Goal: Information Seeking & Learning: Check status

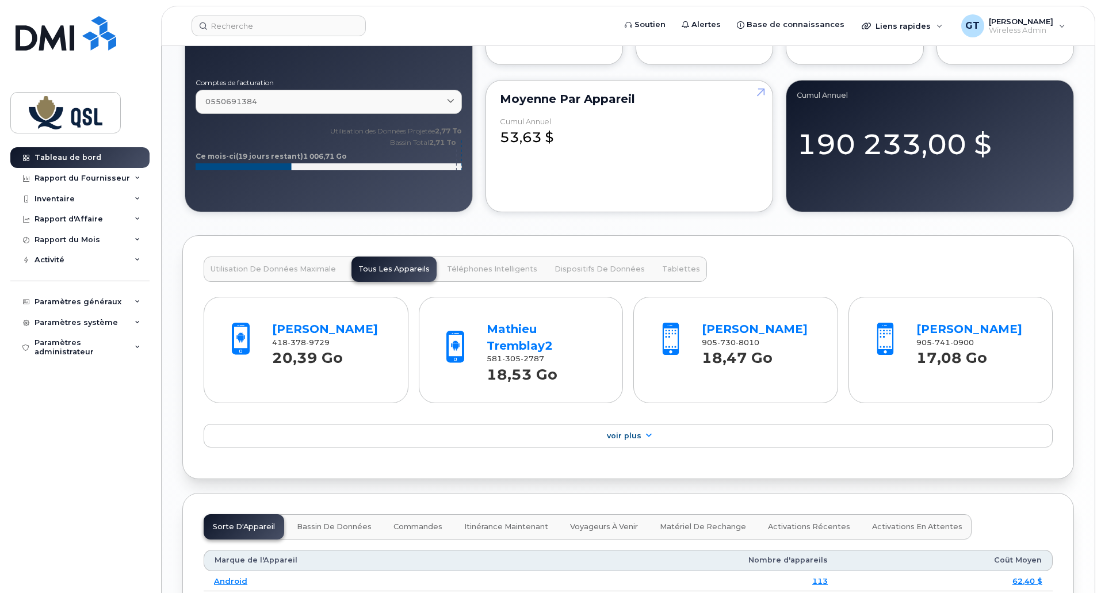
scroll to position [978, 0]
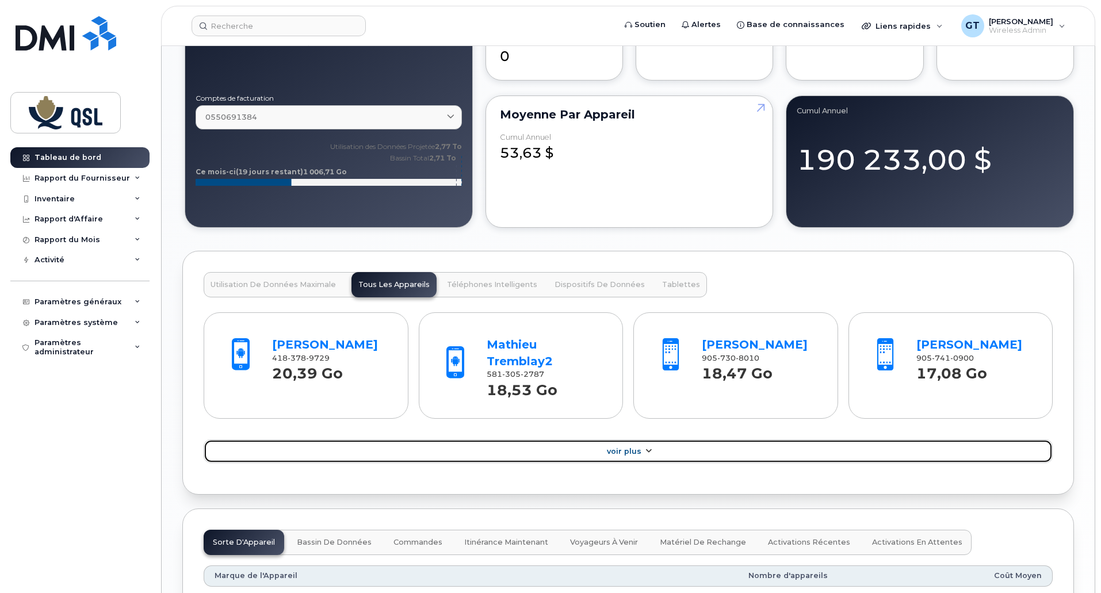
click at [626, 451] on span "Voir Plus" at bounding box center [624, 451] width 35 height 9
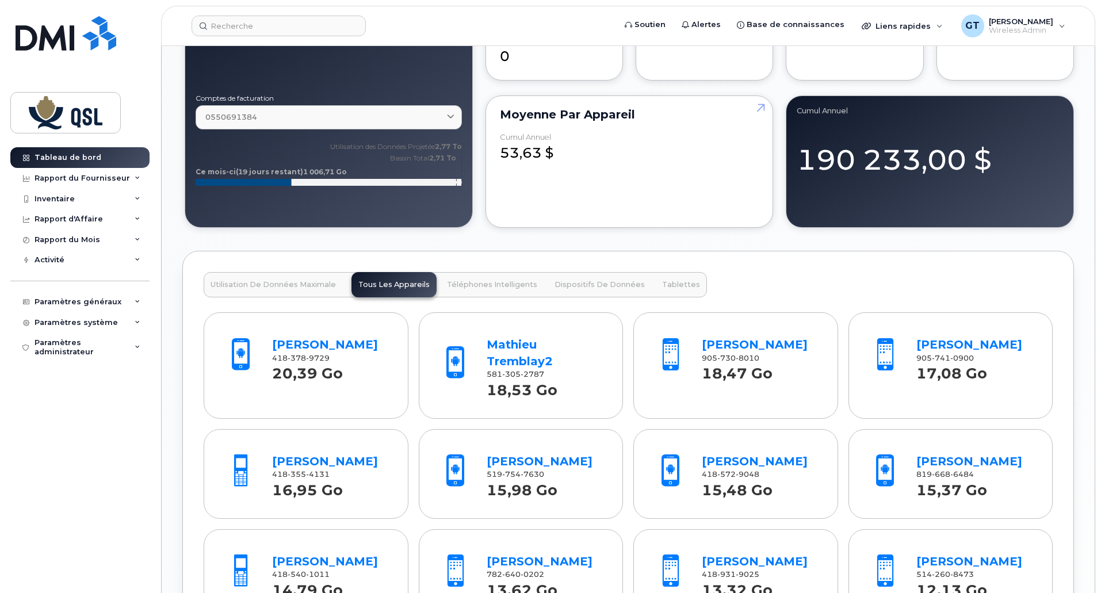
click at [302, 283] on span "Utilisation de Données Maximale" at bounding box center [273, 284] width 125 height 9
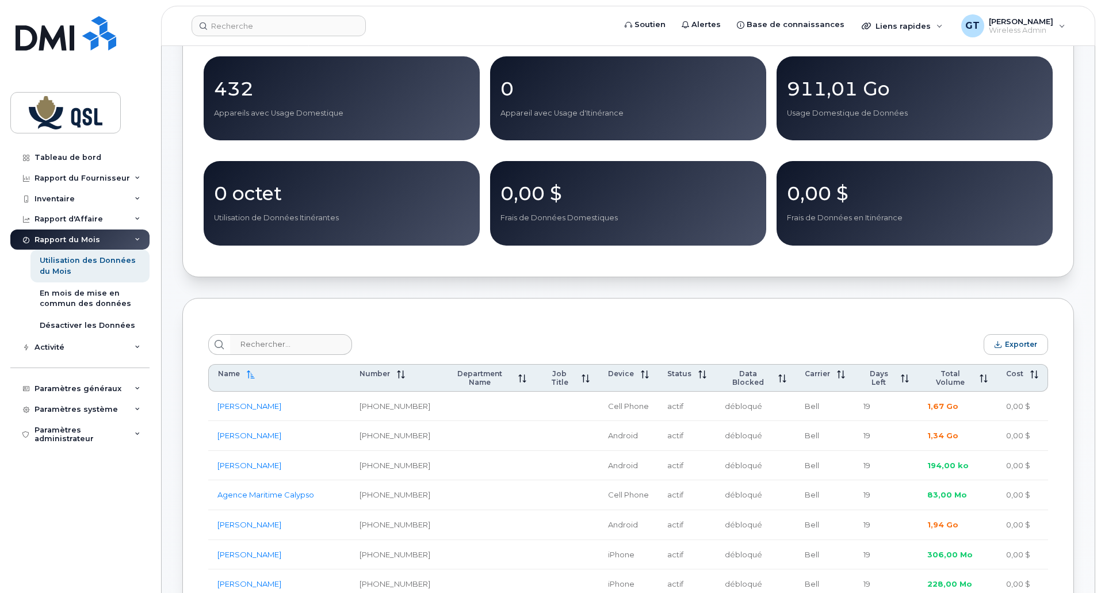
scroll to position [173, 0]
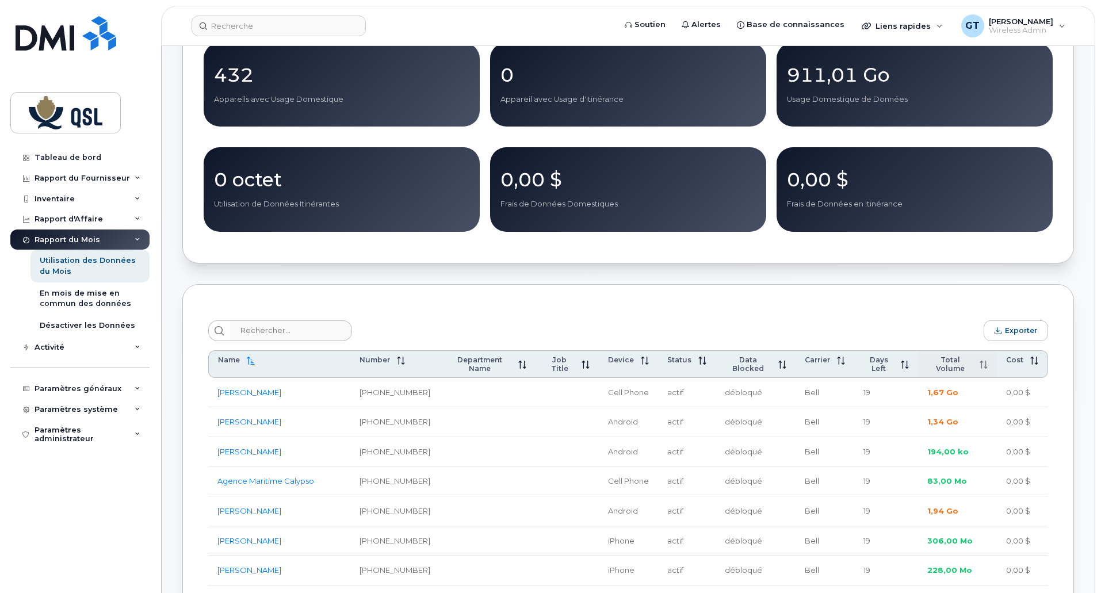
click at [945, 364] on span "Total Volume" at bounding box center [949, 363] width 45 height 17
click at [947, 364] on span "Total Volume" at bounding box center [951, 363] width 44 height 17
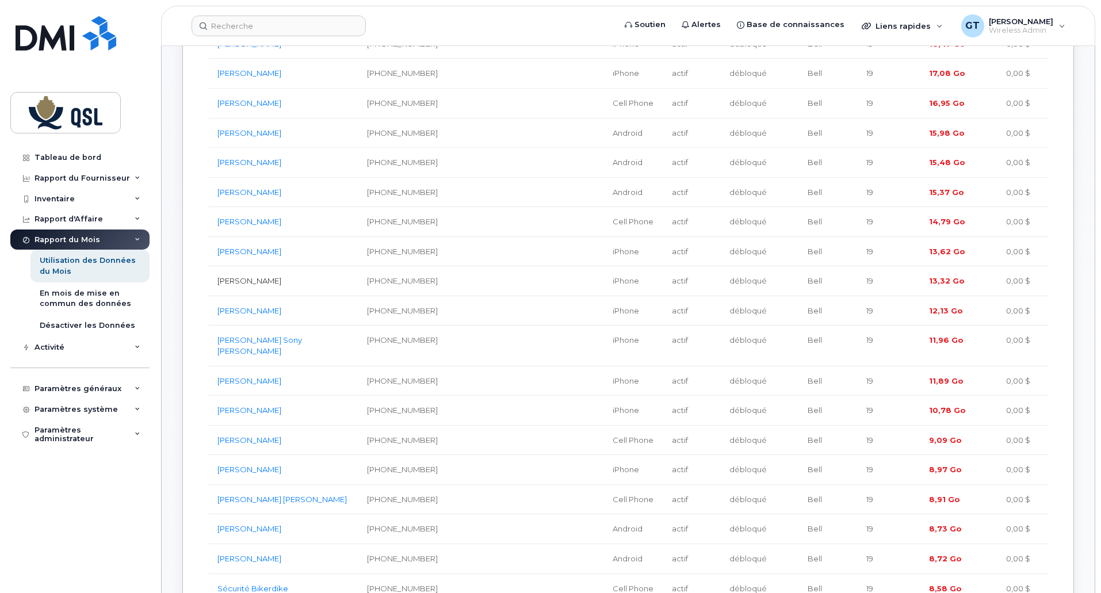
scroll to position [575, 0]
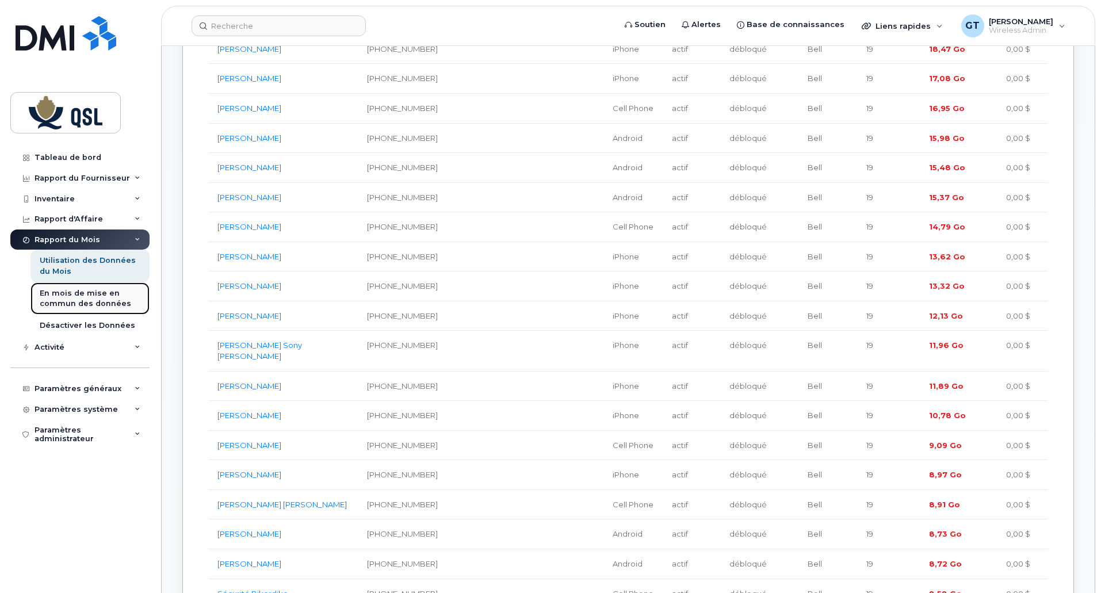
click at [66, 295] on div "En mois de mise en commun des données" at bounding box center [90, 298] width 101 height 21
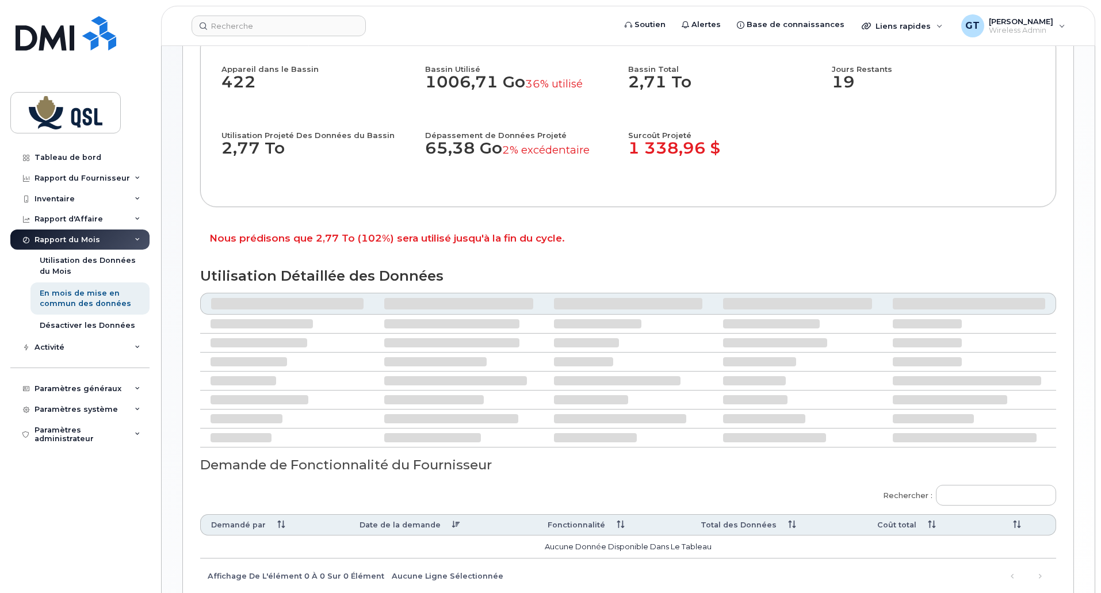
scroll to position [288, 0]
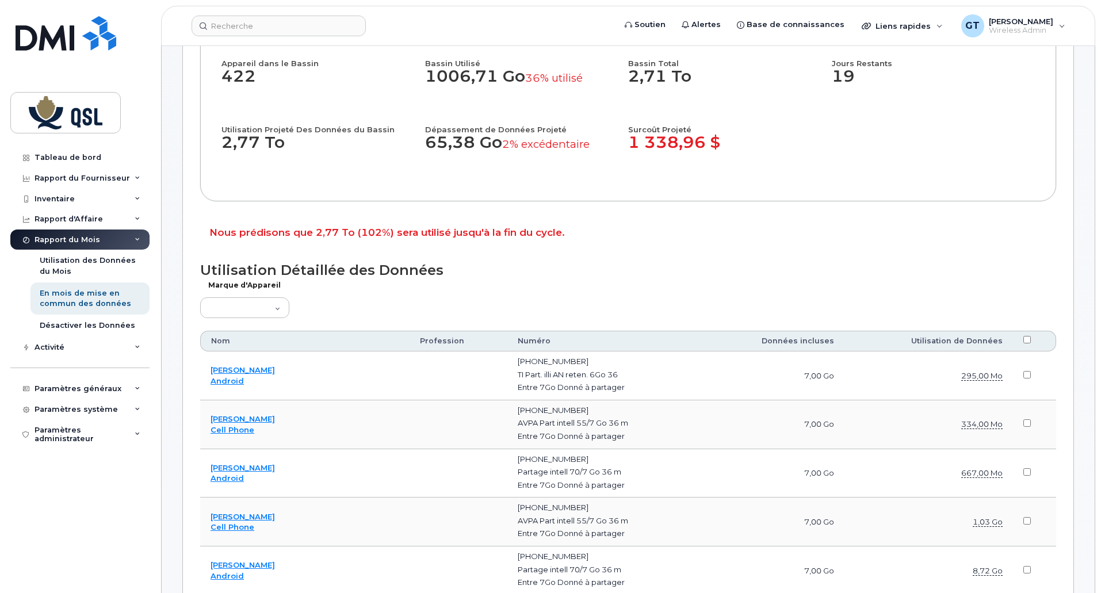
click at [952, 342] on th "Utilisation de Données" at bounding box center [928, 341] width 169 height 21
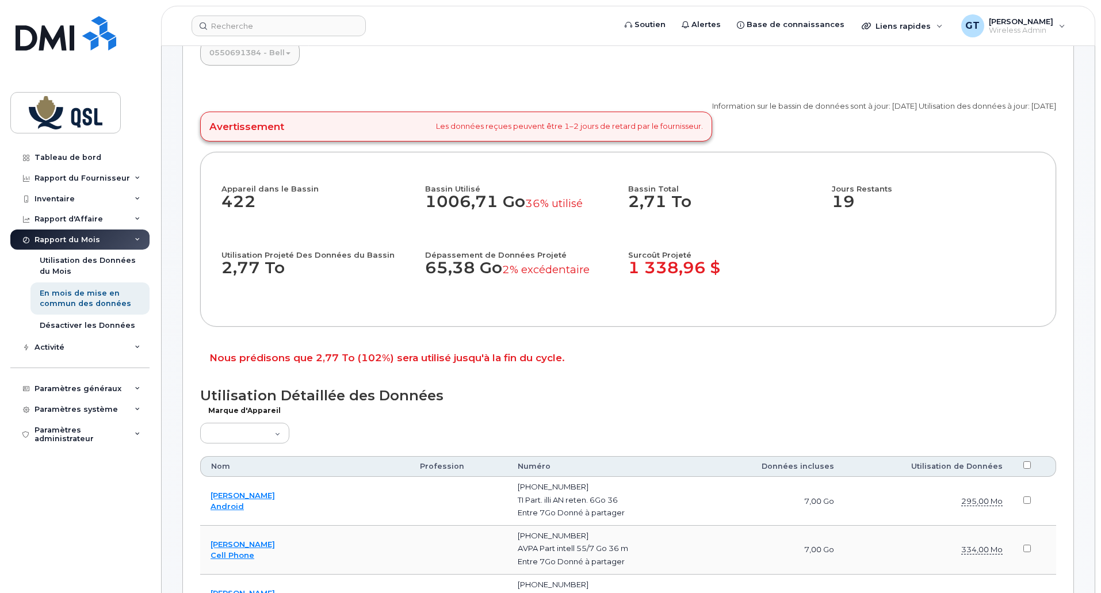
scroll to position [58, 0]
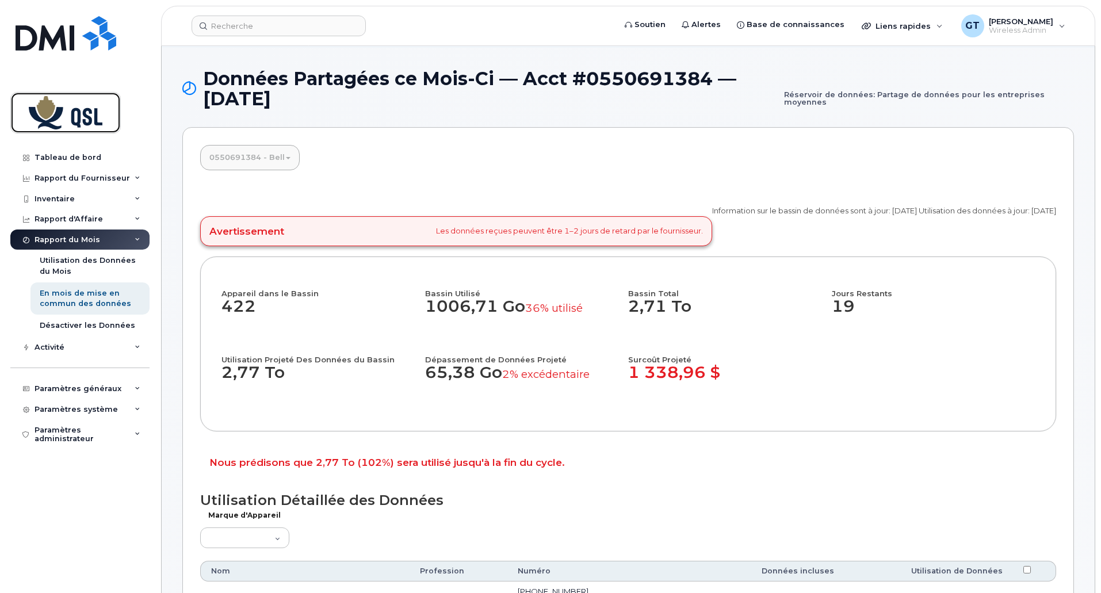
drag, startPoint x: 50, startPoint y: 113, endPoint x: 56, endPoint y: 135, distance: 22.2
click at [50, 113] on img at bounding box center [65, 112] width 89 height 33
click at [58, 154] on div "Tableau de bord" at bounding box center [68, 157] width 67 height 9
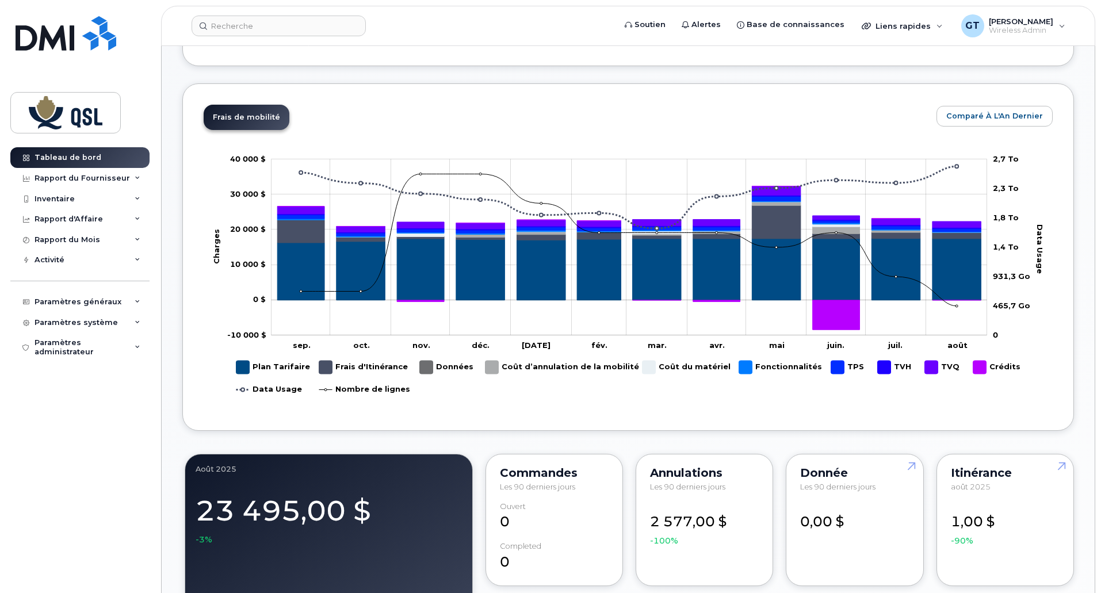
scroll to position [460, 0]
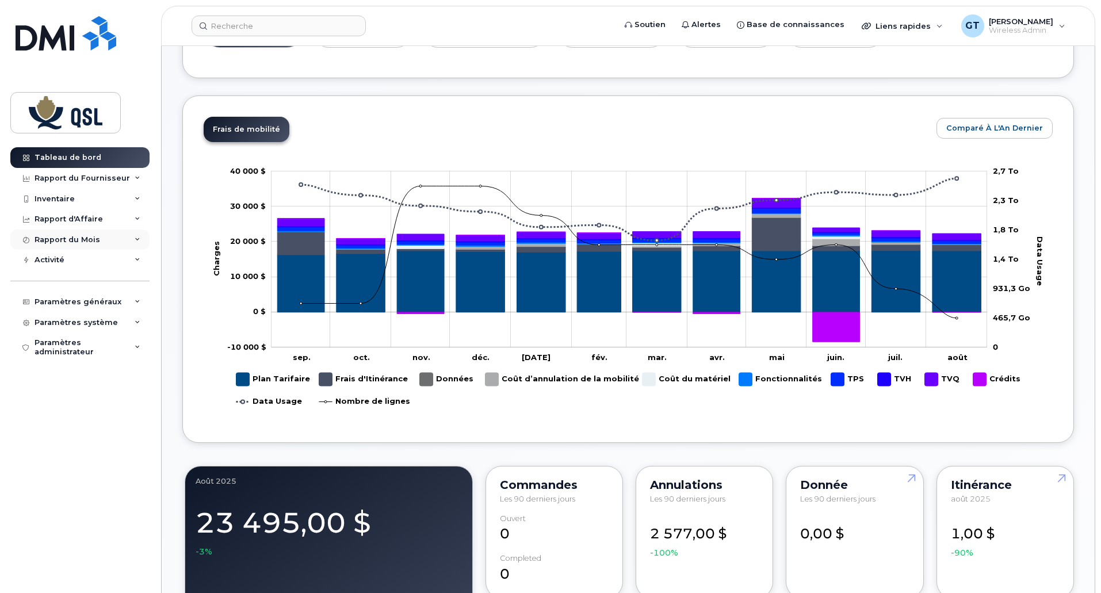
click at [58, 237] on div "Rapport du Mois" at bounding box center [68, 239] width 66 height 9
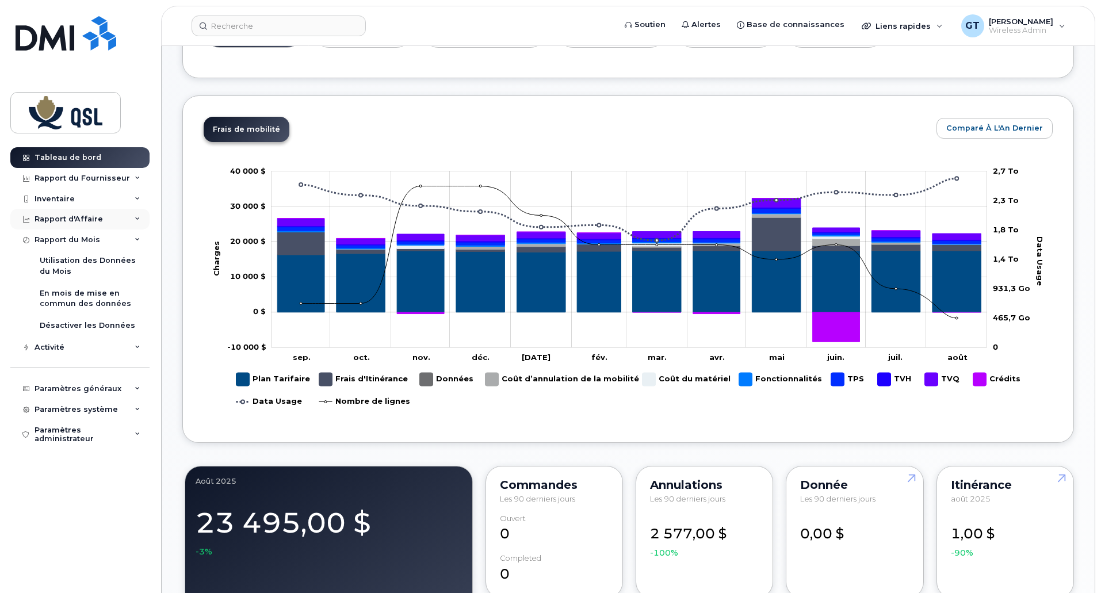
click at [86, 220] on div "Rapport d'Affaire" at bounding box center [69, 219] width 68 height 9
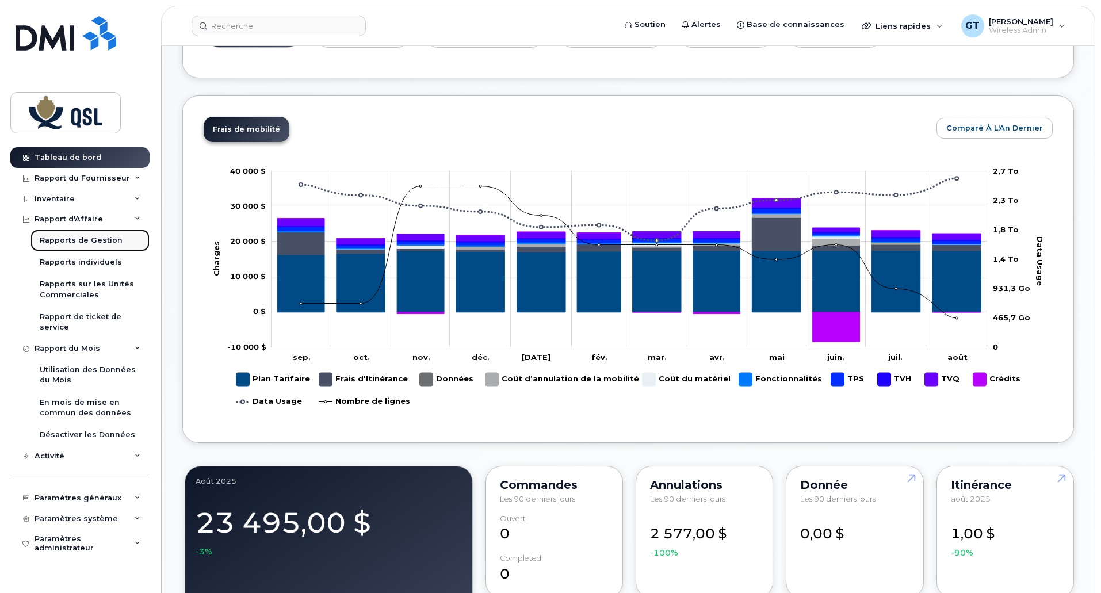
click at [79, 239] on div "Rapports de Gestion" at bounding box center [81, 240] width 83 height 10
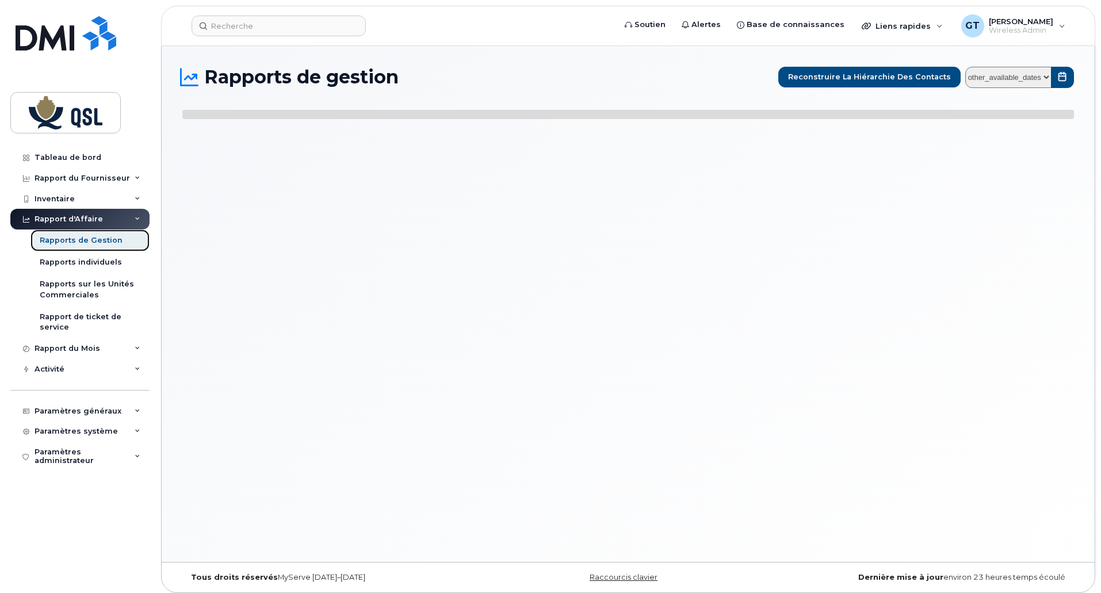
select select
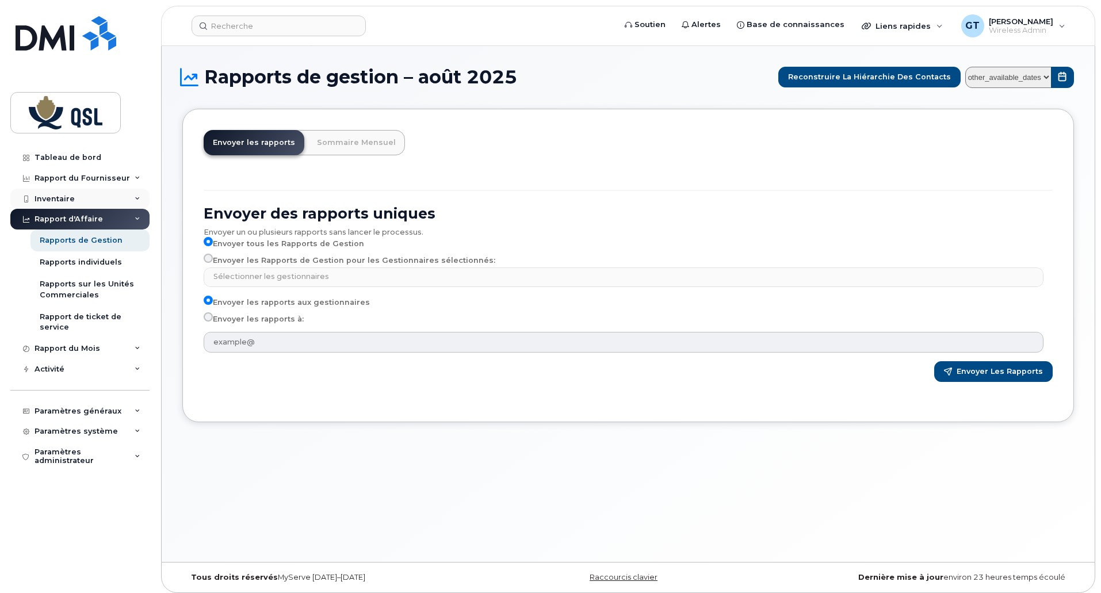
click at [64, 197] on div "Inventaire" at bounding box center [55, 198] width 40 height 9
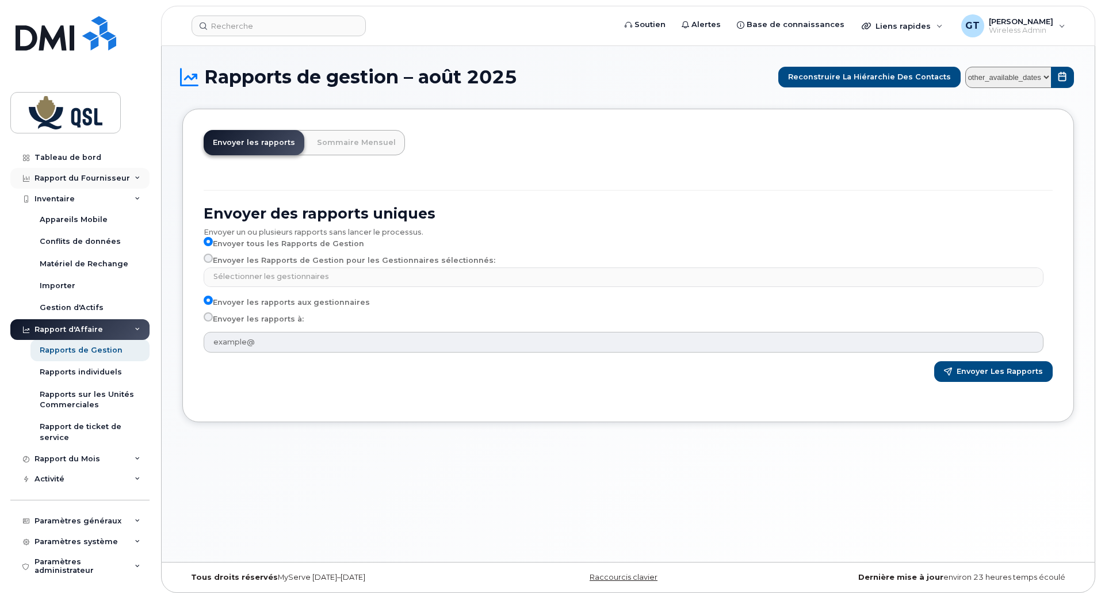
click at [67, 178] on div "Rapport du Fournisseur" at bounding box center [82, 178] width 95 height 9
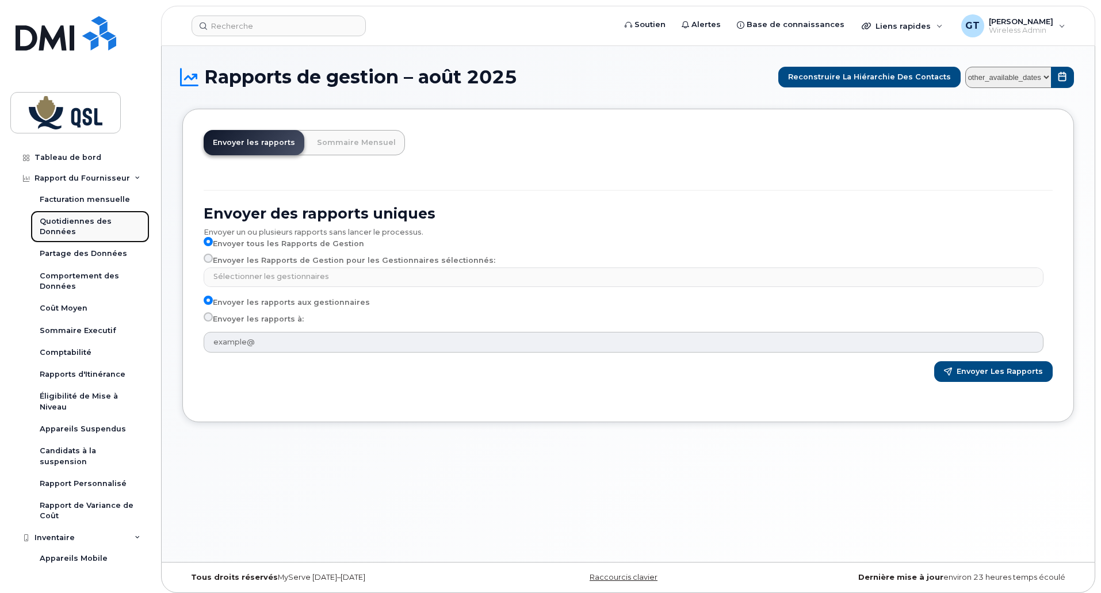
click at [81, 223] on div "Quotidiennes des Données" at bounding box center [90, 226] width 101 height 21
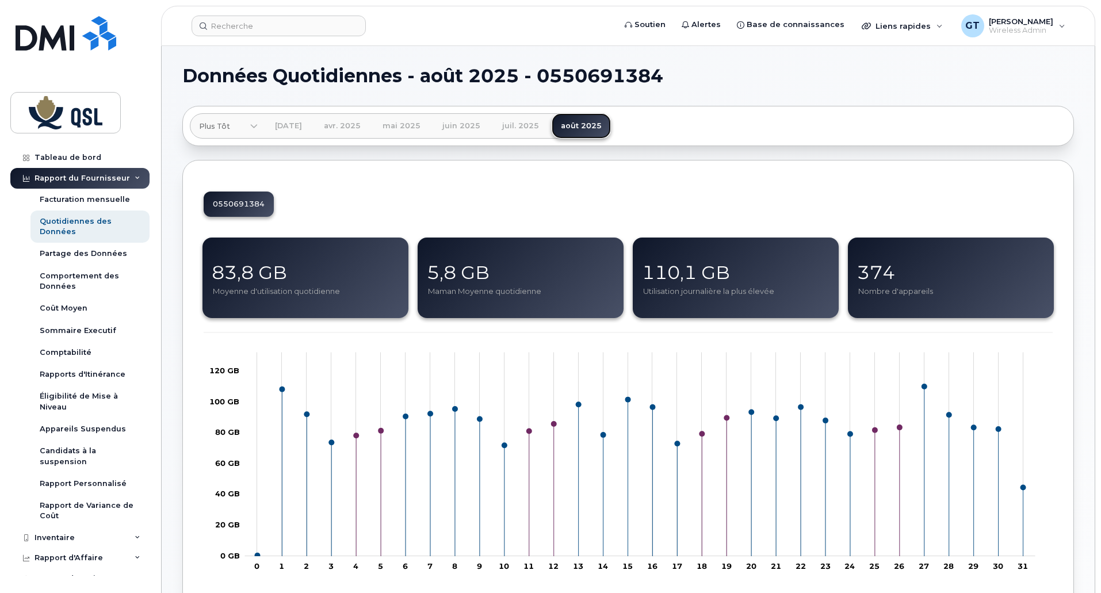
click at [588, 124] on link "août 2025" at bounding box center [581, 125] width 59 height 25
click at [70, 253] on div "Partage des Données" at bounding box center [83, 253] width 87 height 10
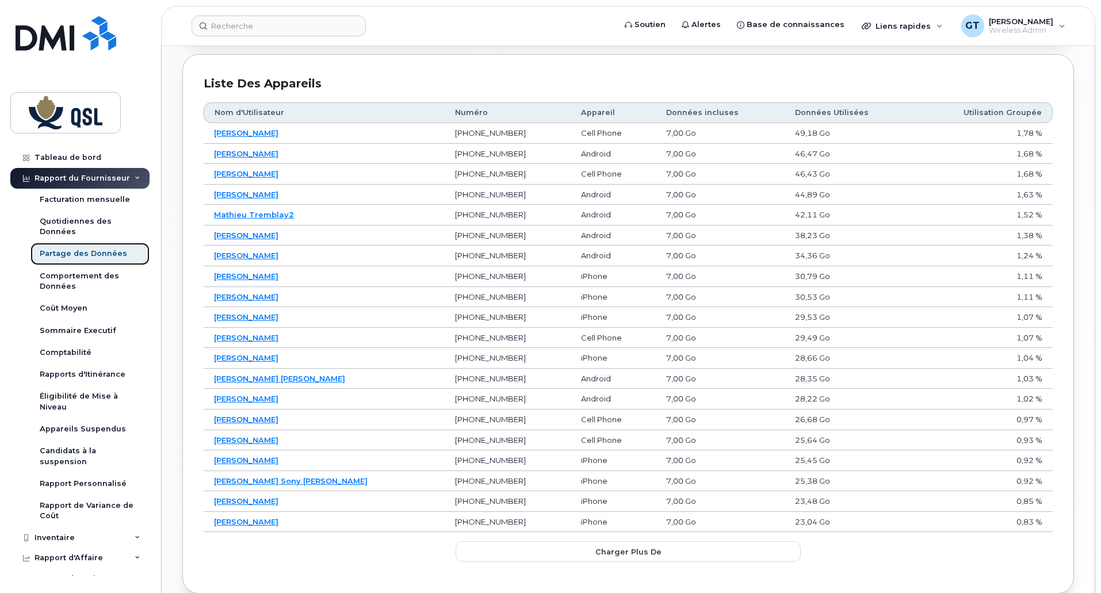
scroll to position [633, 0]
click at [605, 548] on span "Charger plus de" at bounding box center [628, 551] width 66 height 11
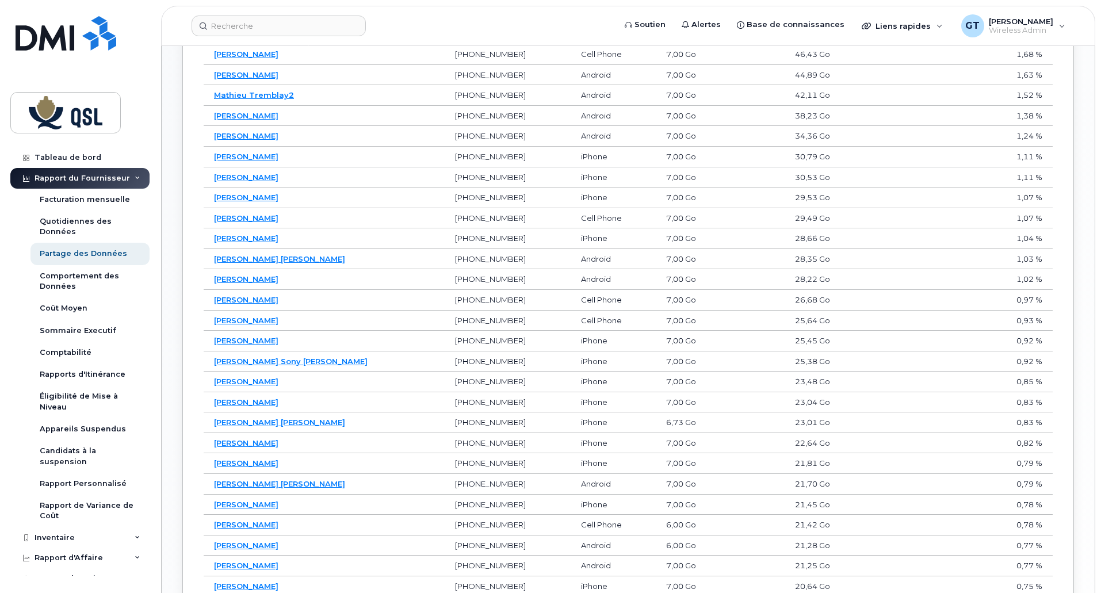
scroll to position [748, 0]
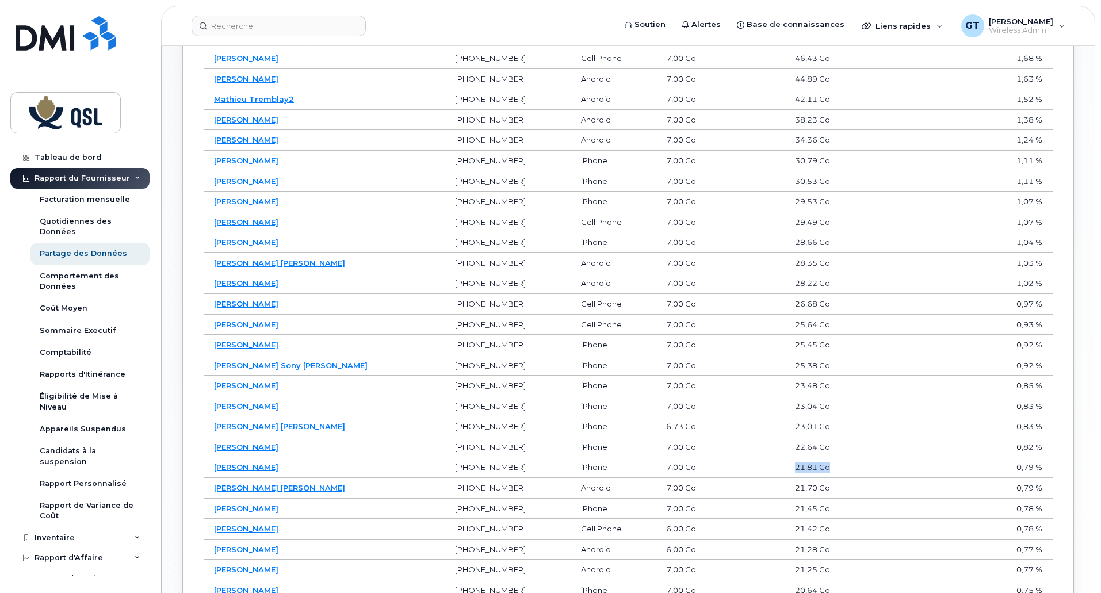
drag, startPoint x: 822, startPoint y: 470, endPoint x: 753, endPoint y: 470, distance: 69.0
click at [753, 470] on tr "[PERSON_NAME] [PHONE_NUMBER] iPhone 7,00 Go 21,81 Go 0,79 %" at bounding box center [628, 467] width 849 height 21
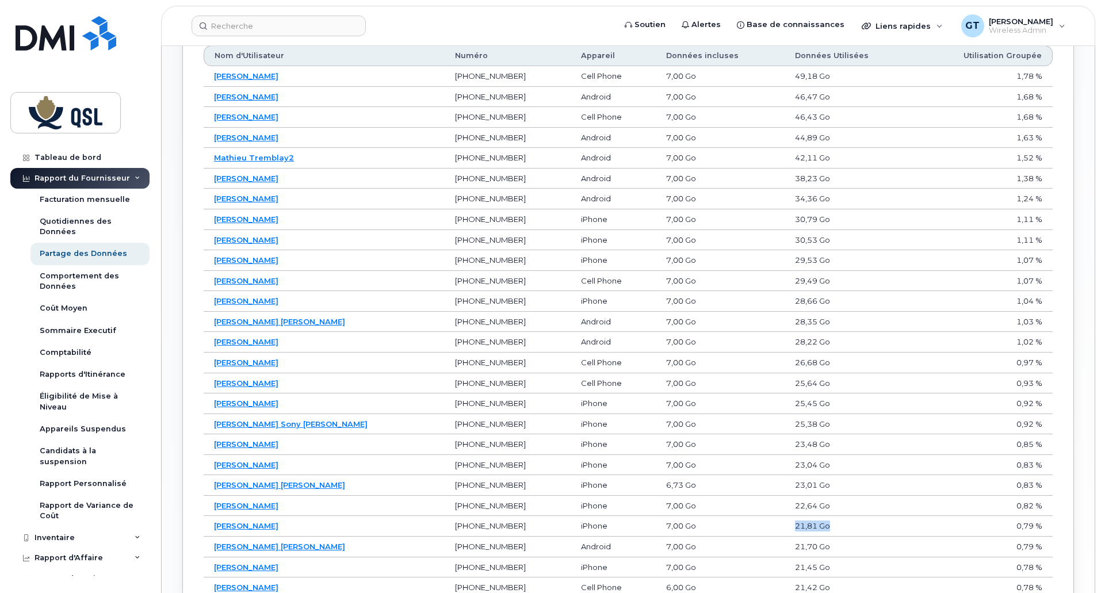
scroll to position [706, 0]
